Goal: Task Accomplishment & Management: Complete application form

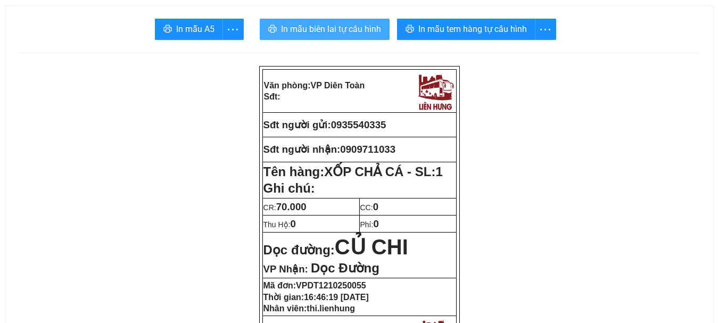
click at [340, 28] on span "In mẫu biên lai tự cấu hình" at bounding box center [331, 28] width 100 height 13
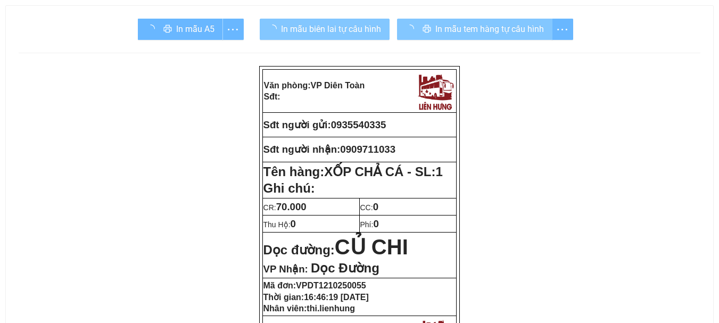
click at [455, 29] on span "In mẫu tem hàng tự cấu hình" at bounding box center [490, 28] width 109 height 13
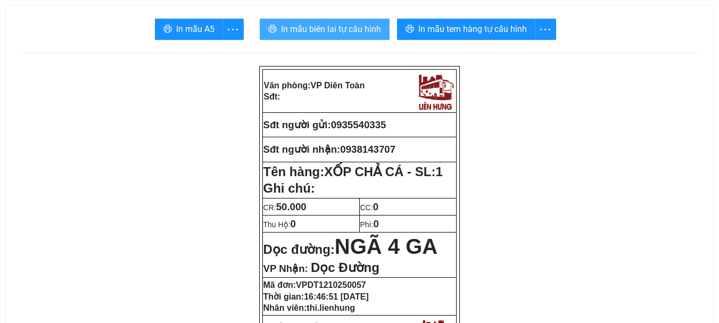
click at [334, 32] on span "In mẫu biên lai tự cấu hình" at bounding box center [331, 28] width 100 height 13
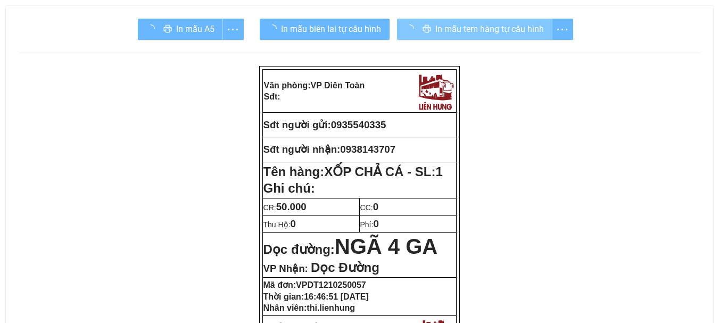
click at [444, 29] on div "In mẫu tem hàng tự cấu hình" at bounding box center [485, 29] width 176 height 21
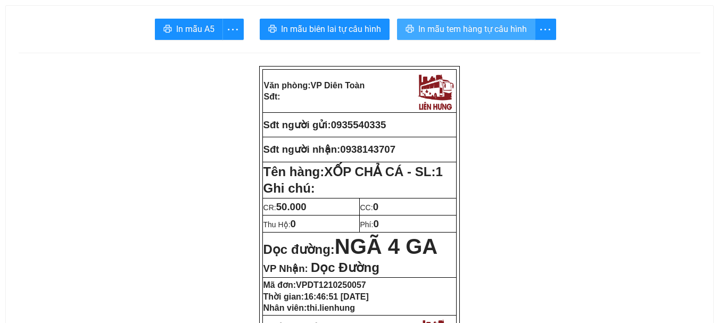
click at [444, 29] on span "In mẫu tem hàng tự cấu hình" at bounding box center [473, 28] width 109 height 13
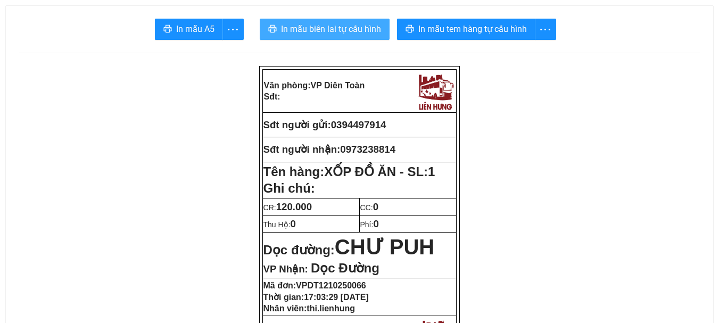
click at [342, 27] on span "In mẫu biên lai tự cấu hình" at bounding box center [331, 28] width 100 height 13
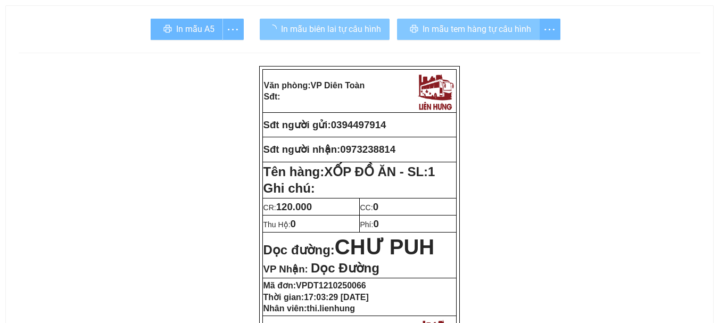
click at [471, 27] on span "In mẫu tem hàng tự cấu hình" at bounding box center [477, 28] width 109 height 13
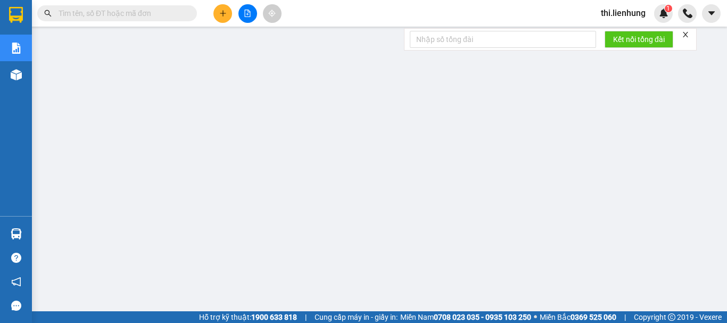
click at [135, 13] on input "text" at bounding box center [122, 13] width 126 height 12
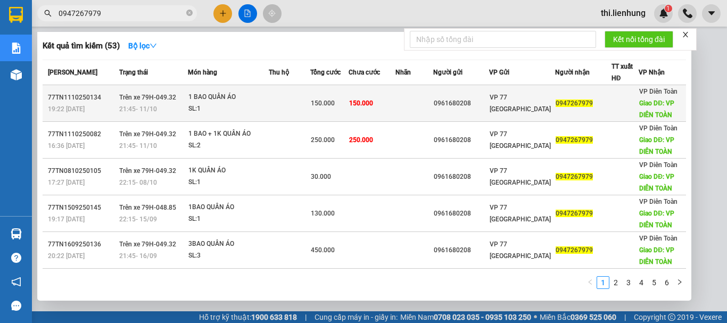
type input "0947267979"
click at [568, 101] on span "0947267979" at bounding box center [574, 103] width 37 height 7
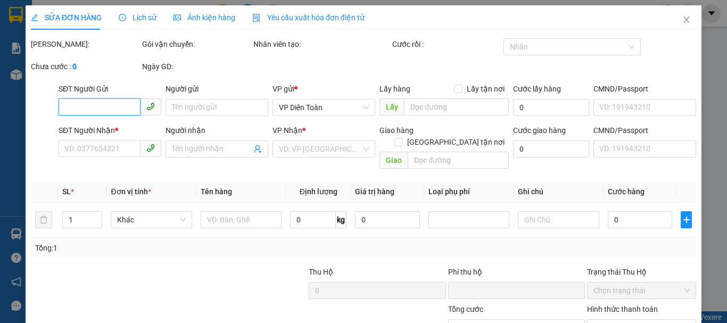
type input "0961680208"
type input "0947267979"
type input "VP DIÊN TOÀN"
type input "0"
type input "150.000"
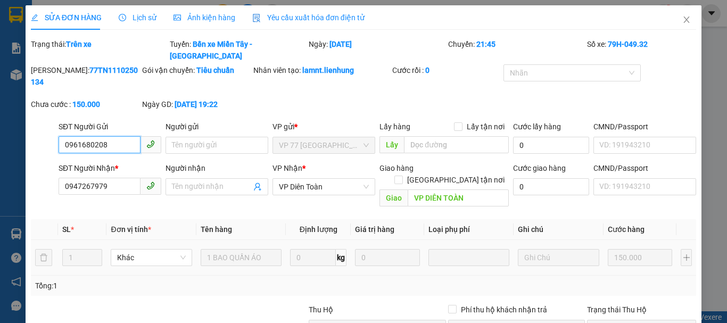
scroll to position [87, 0]
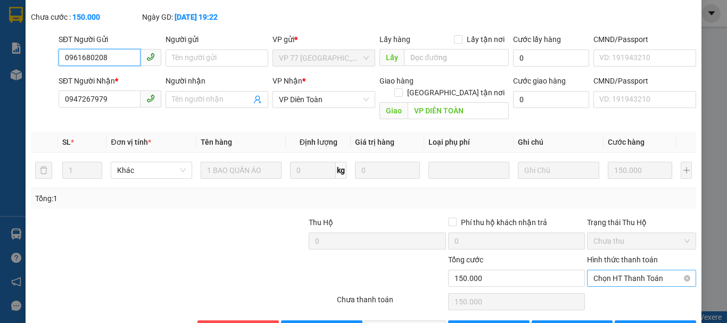
click at [622, 270] on span "Chọn HT Thanh Toán" at bounding box center [642, 278] width 96 height 16
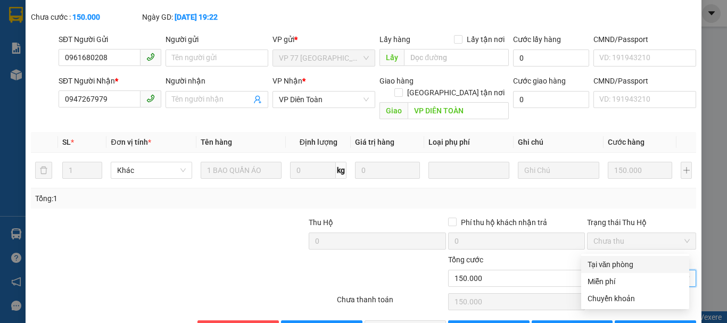
click at [617, 264] on div "Tại văn phòng" at bounding box center [635, 265] width 95 height 12
type input "0"
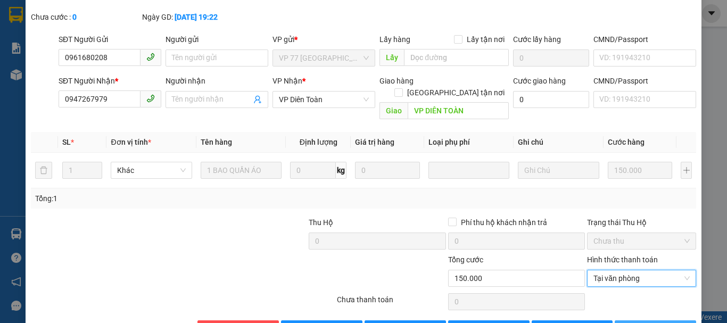
click at [641, 323] on span "Lưu và In" at bounding box center [672, 329] width 75 height 12
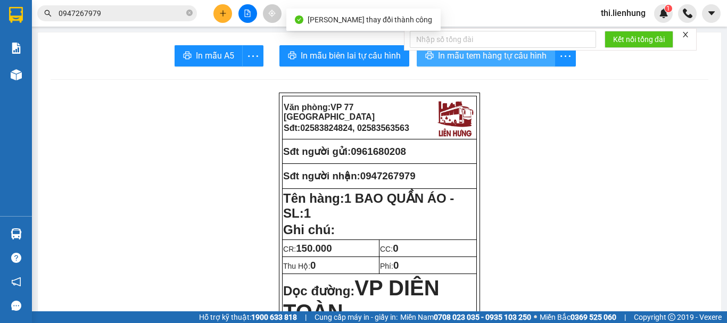
click at [458, 59] on span "In mẫu tem hàng tự cấu hình" at bounding box center [492, 55] width 109 height 13
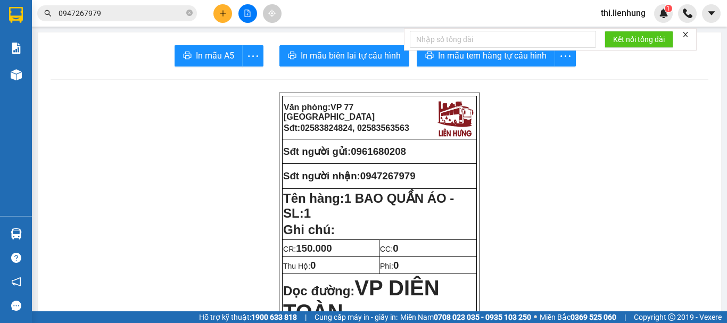
click at [120, 18] on input "0947267979" at bounding box center [122, 13] width 126 height 12
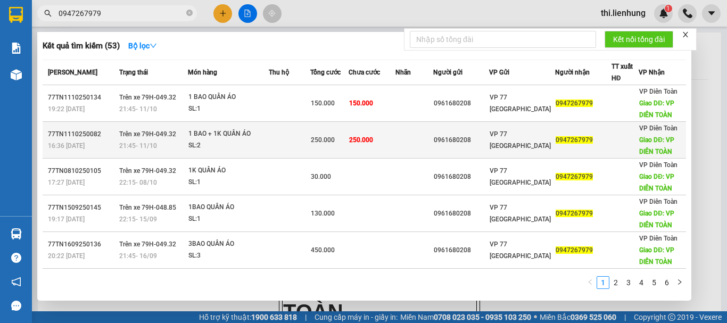
click at [563, 141] on span "0947267979" at bounding box center [574, 139] width 37 height 7
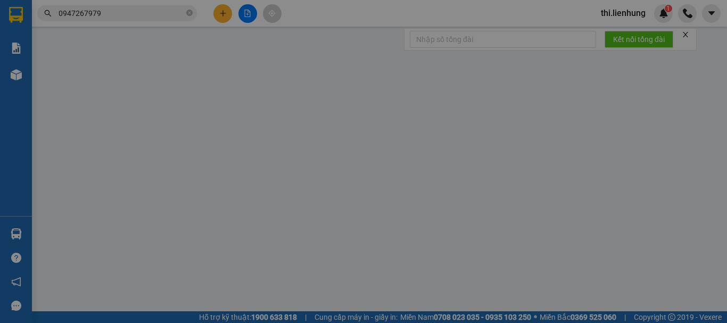
type input "0961680208"
type input "0947267979"
type input "VP DIÊN TOÀN"
type input "0"
type input "250.000"
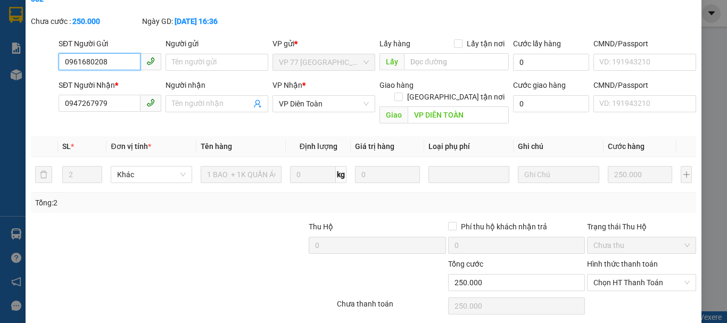
scroll to position [87, 0]
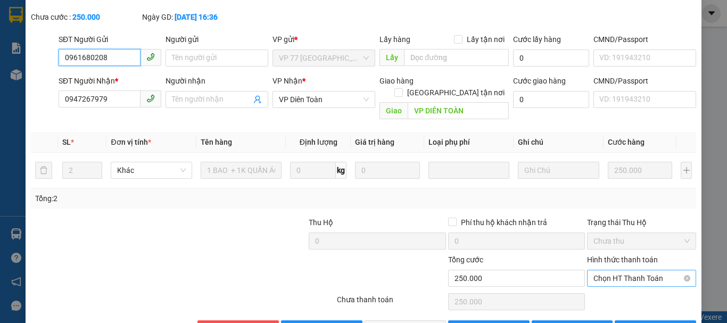
click at [626, 270] on span "Chọn HT Thanh Toán" at bounding box center [642, 278] width 96 height 16
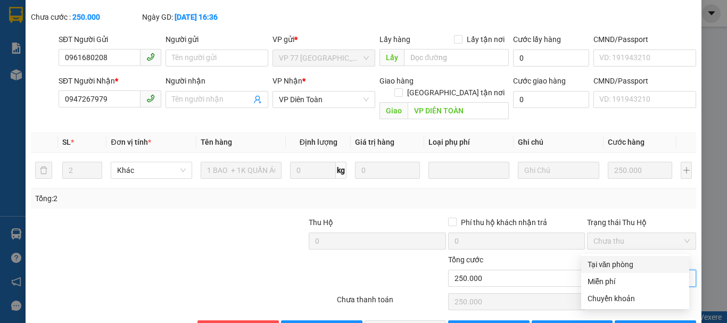
click at [624, 263] on div "Tại văn phòng" at bounding box center [635, 265] width 95 height 12
type input "0"
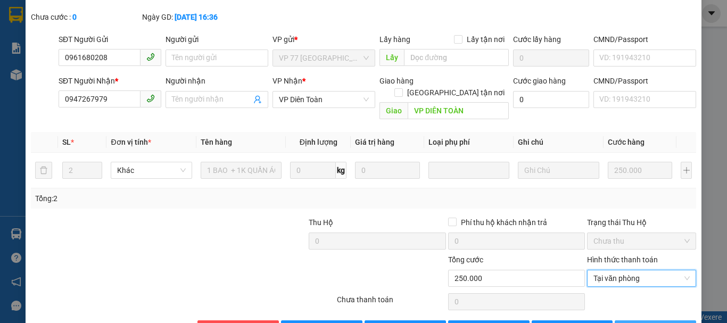
click at [645, 323] on span "Lưu và In" at bounding box center [672, 329] width 75 height 12
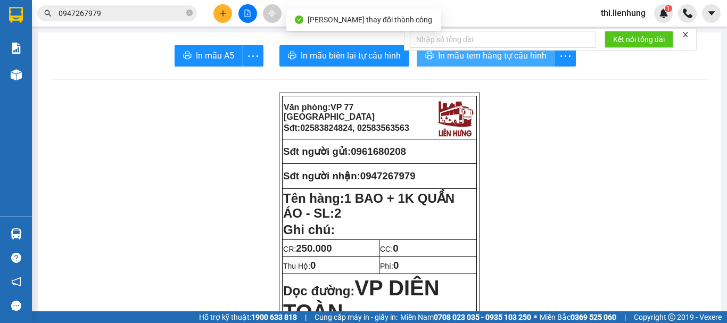
click at [504, 64] on button "In mẫu tem hàng tự cấu hình" at bounding box center [486, 55] width 138 height 21
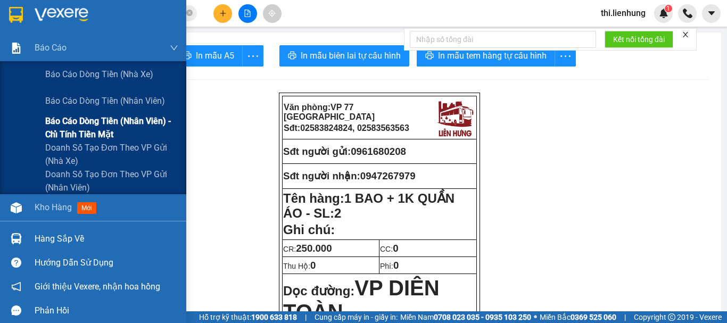
click at [78, 127] on span "Báo cáo dòng tiền (nhân viên) - chỉ tính tiền mặt" at bounding box center [111, 127] width 133 height 27
